Goal: Check status: Check status

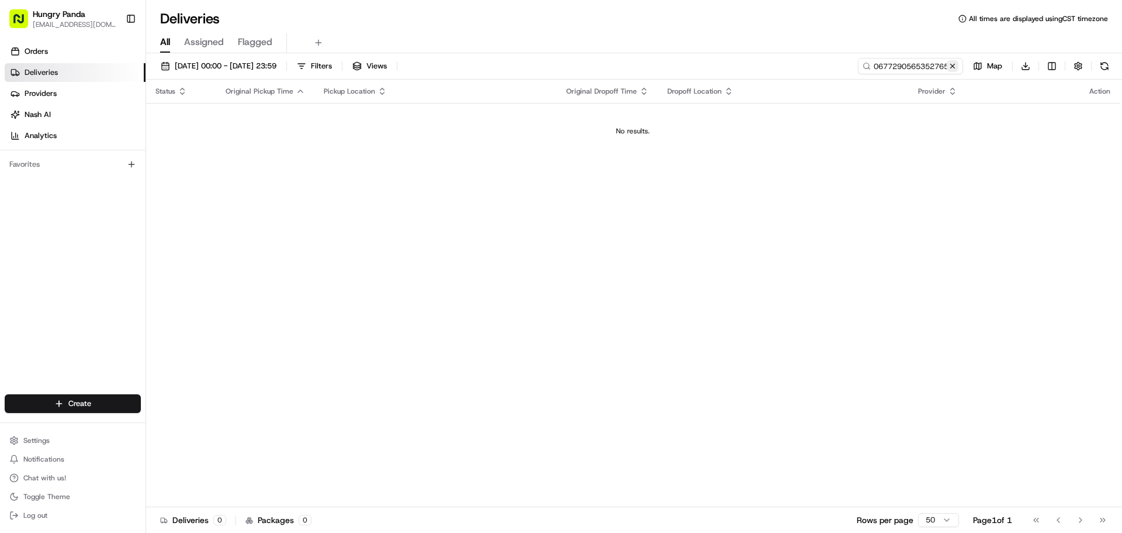
click at [954, 66] on button at bounding box center [953, 66] width 12 height 12
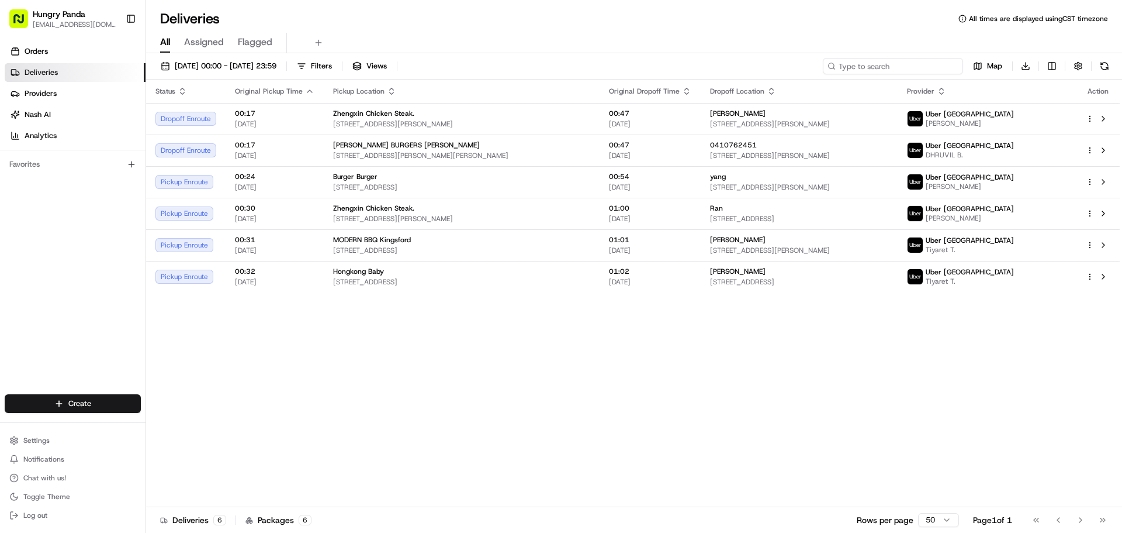
paste input "536820601575178229378"
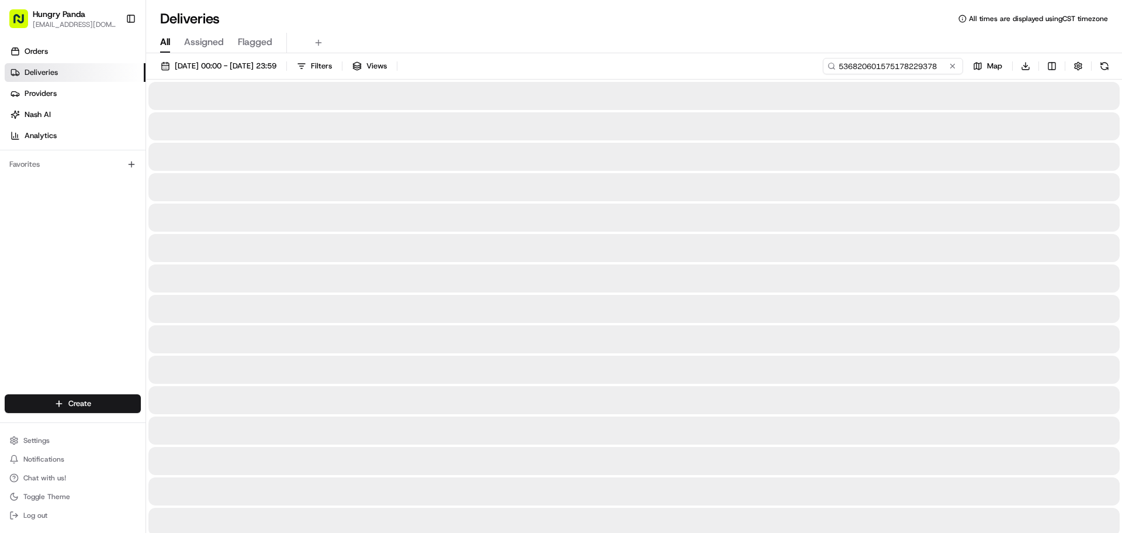
type input "536820601575178229378"
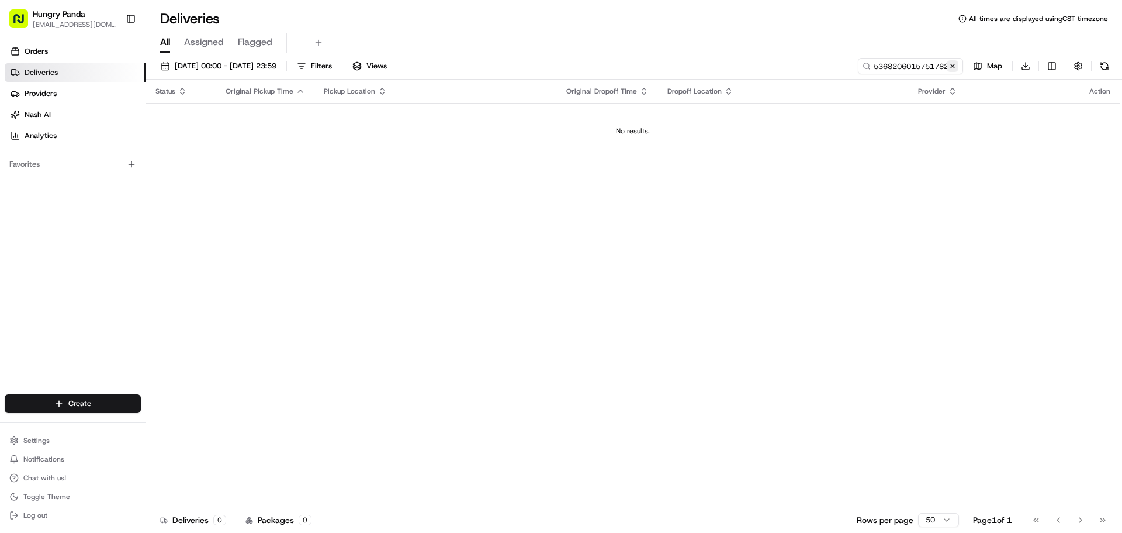
click at [954, 62] on button at bounding box center [953, 66] width 12 height 12
